Goal: Task Accomplishment & Management: Use online tool/utility

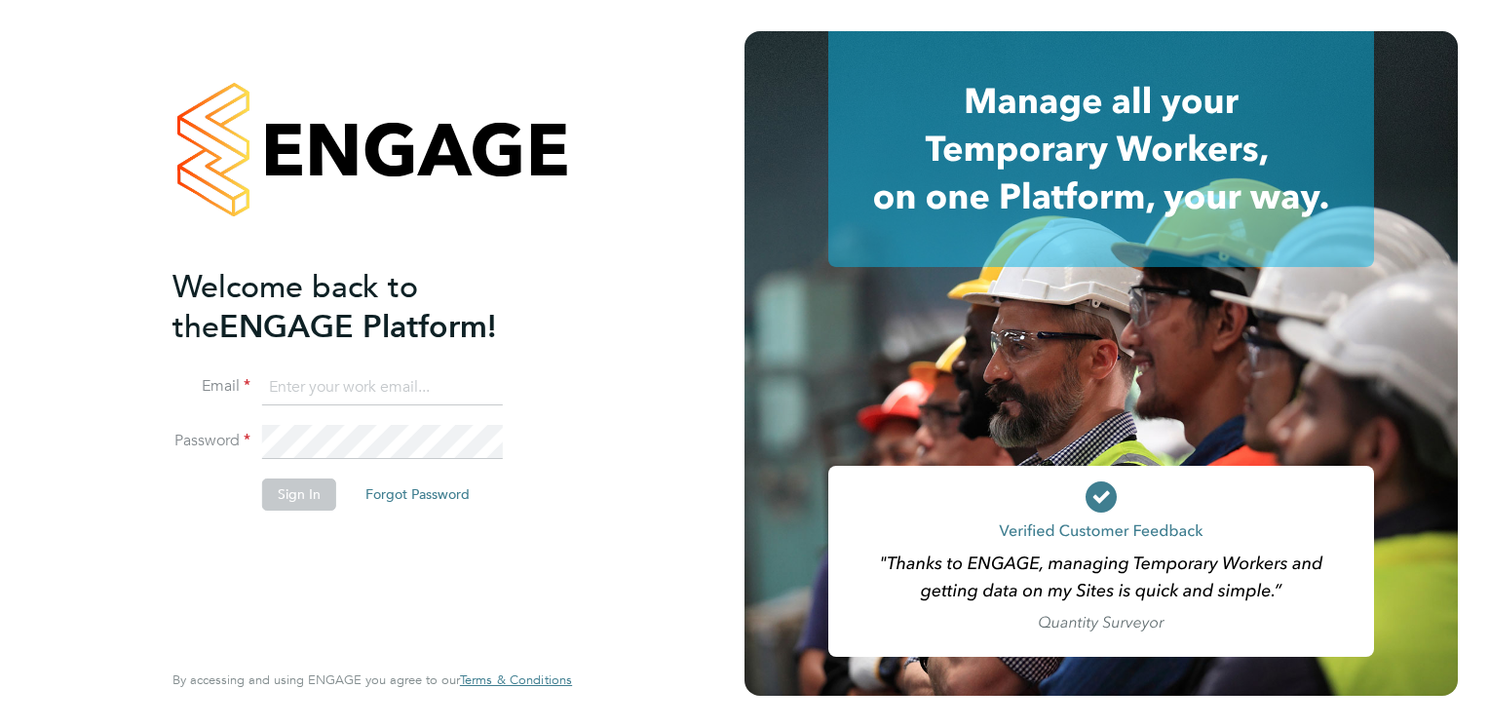
click at [350, 390] on input at bounding box center [382, 387] width 241 height 35
type input "loren.hessey@a2dominion.co.uk"
click at [304, 500] on button "Sign In" at bounding box center [299, 493] width 74 height 31
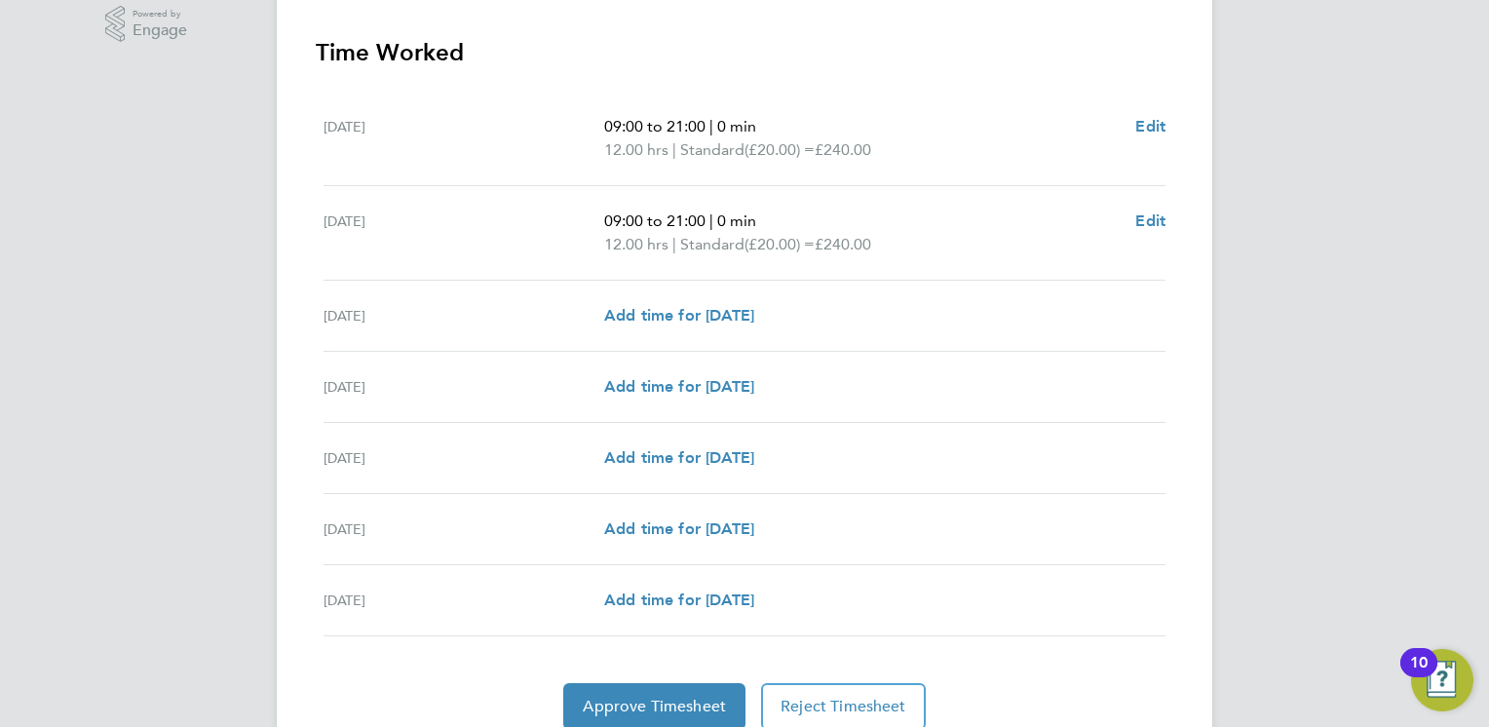
scroll to position [585, 0]
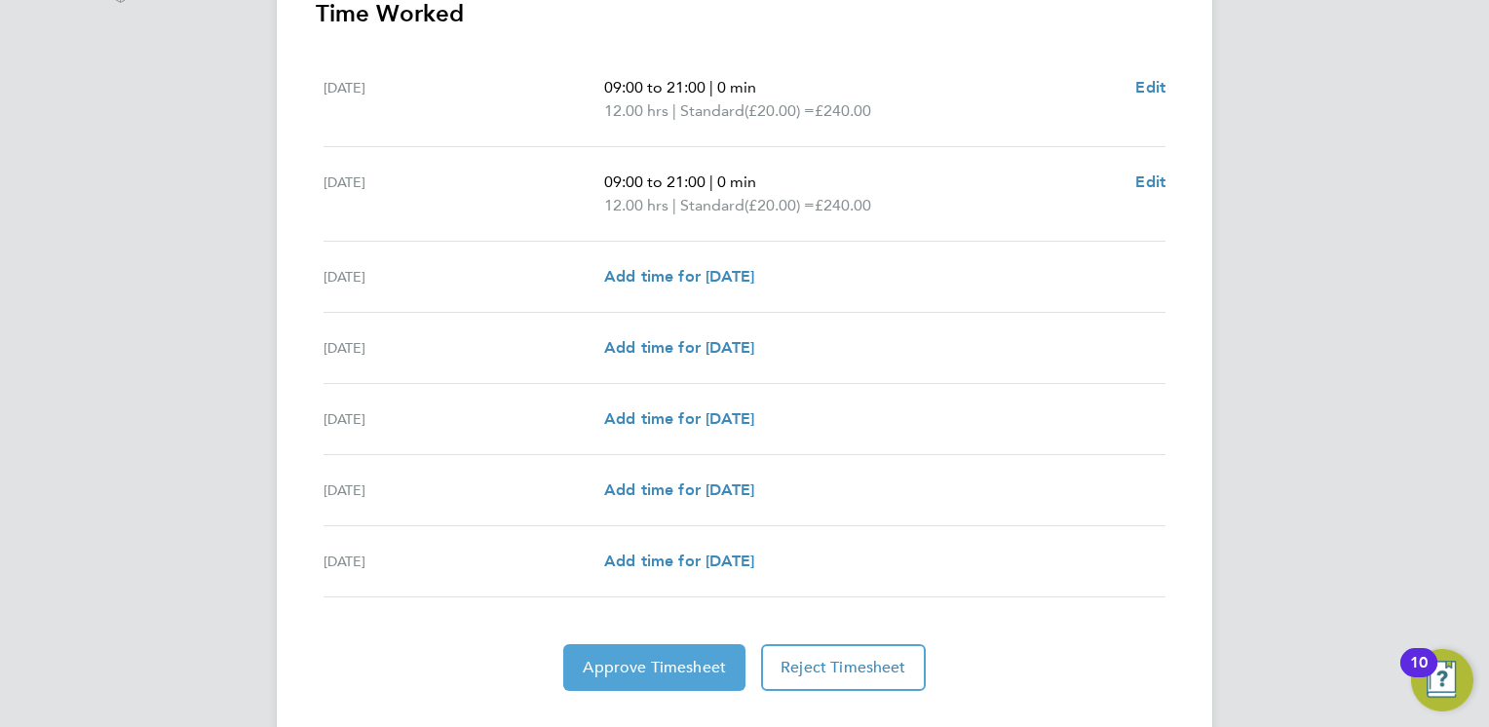
click at [677, 673] on span "Approve Timesheet" at bounding box center [654, 667] width 143 height 19
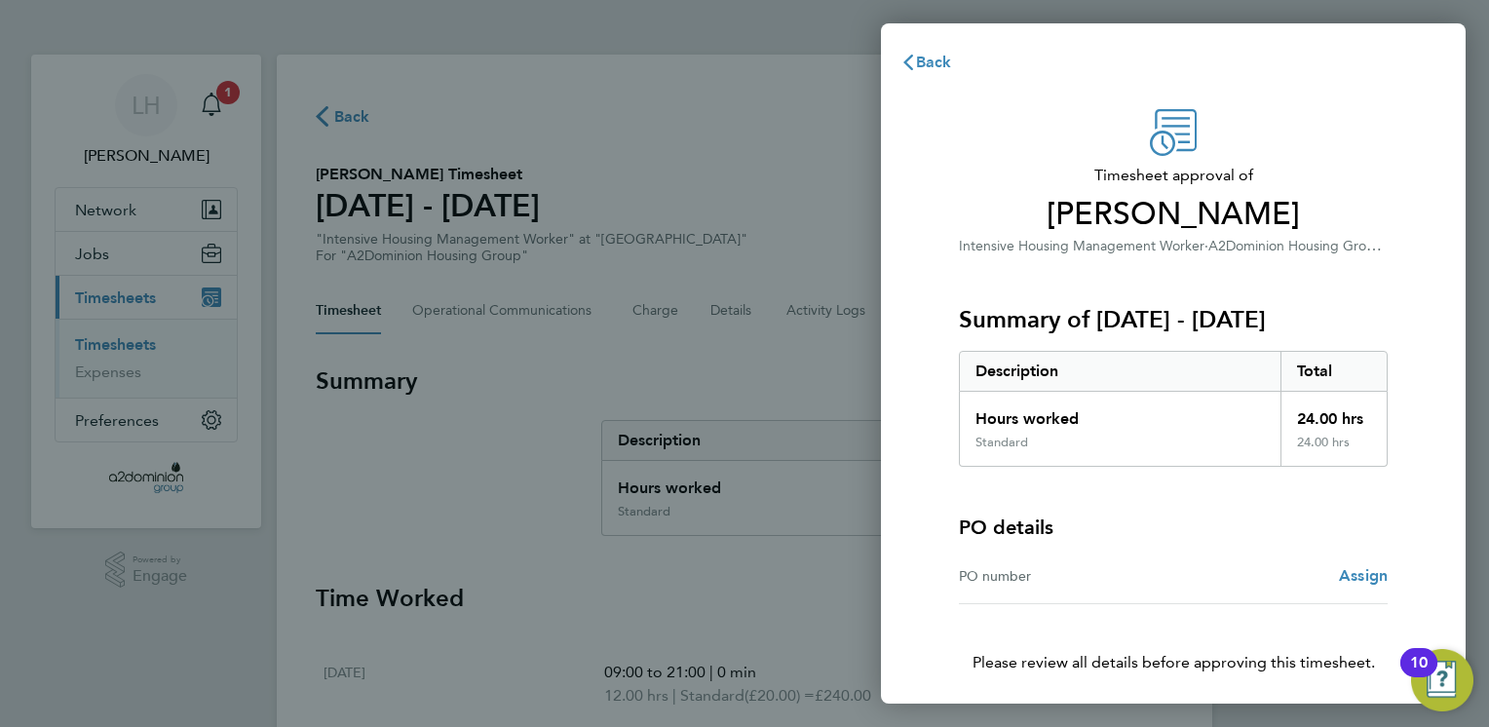
click at [1373, 259] on div "Summary of [DATE] - [DATE] Description Total Hours worked 24.00 hrs Standard 24…" at bounding box center [1173, 361] width 429 height 209
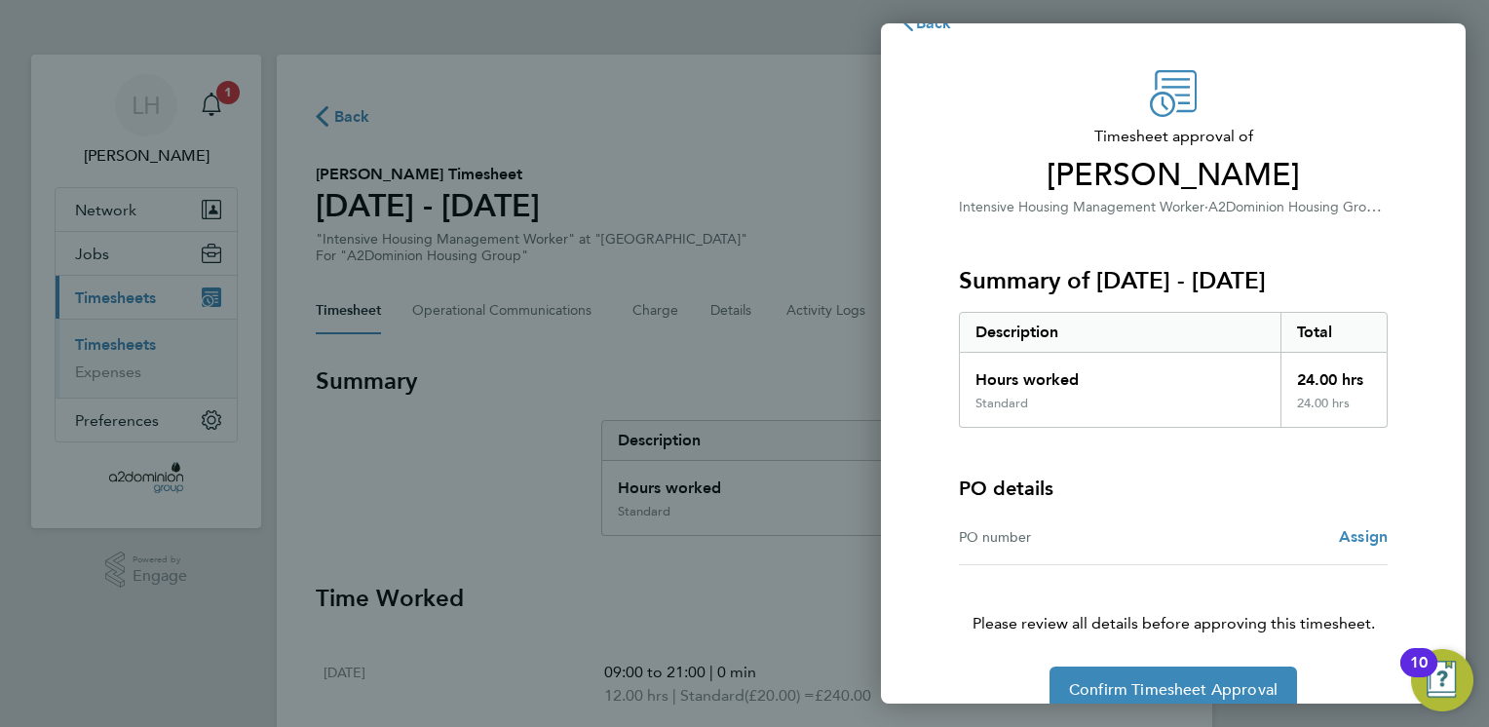
scroll to position [70, 0]
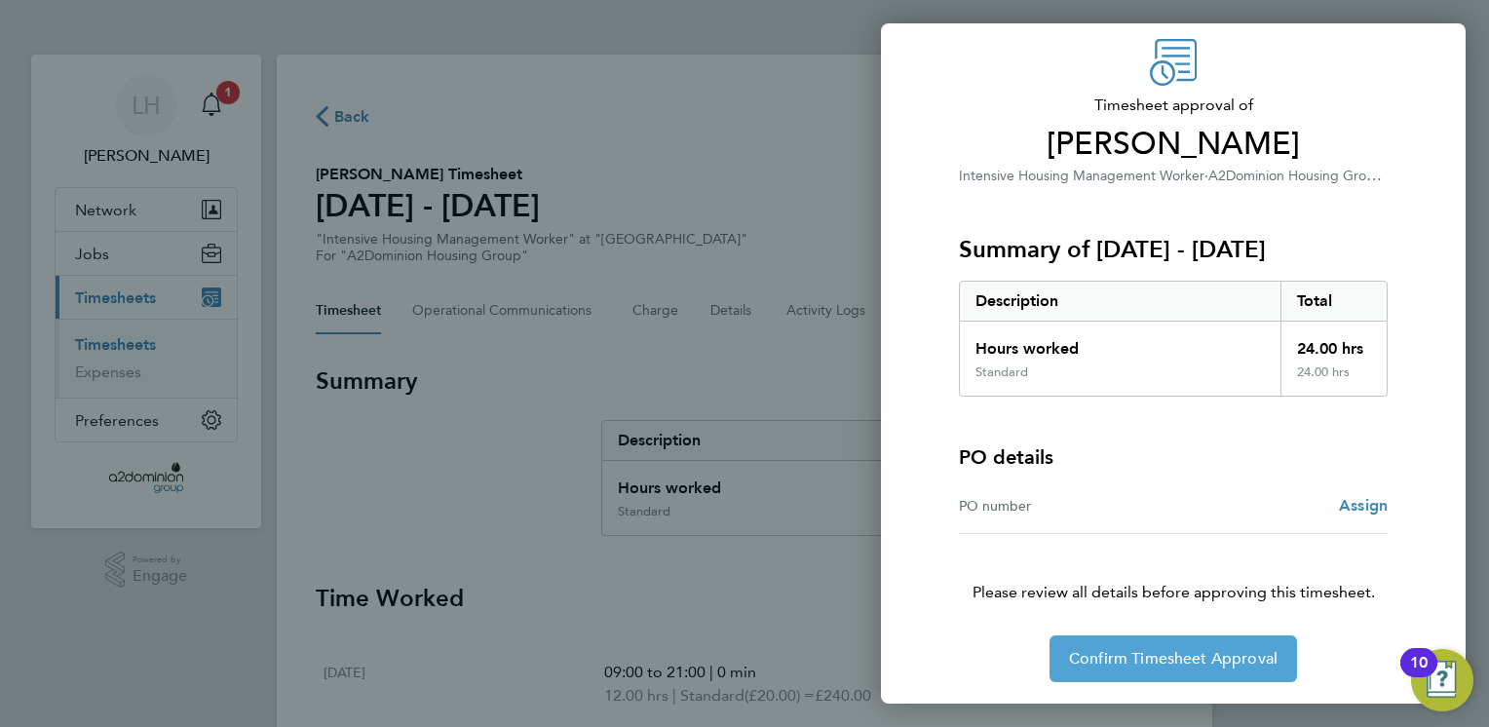
click at [1109, 656] on span "Confirm Timesheet Approval" at bounding box center [1173, 658] width 208 height 19
